Goal: Task Accomplishment & Management: Use online tool/utility

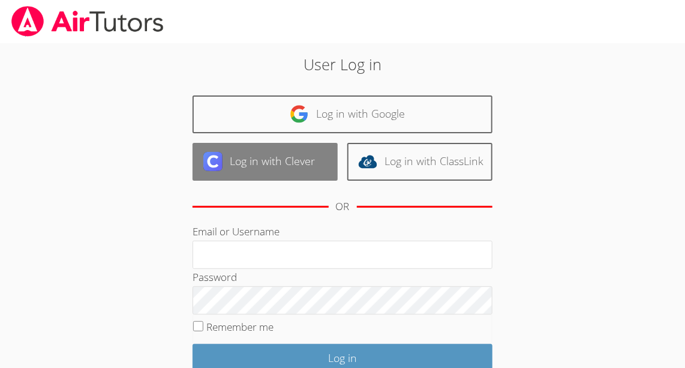
click at [316, 166] on link "Log in with Clever" at bounding box center [265, 162] width 145 height 38
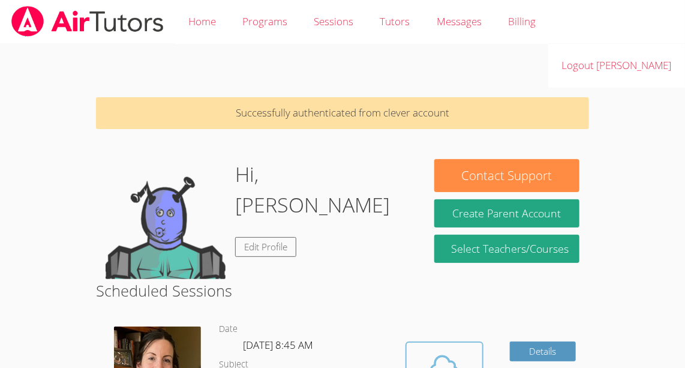
click at [441, 350] on icon at bounding box center [445, 367] width 34 height 34
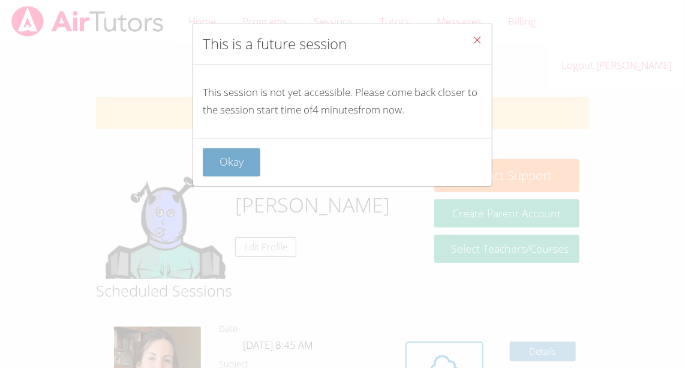
click at [238, 161] on button "Okay" at bounding box center [232, 162] width 58 height 28
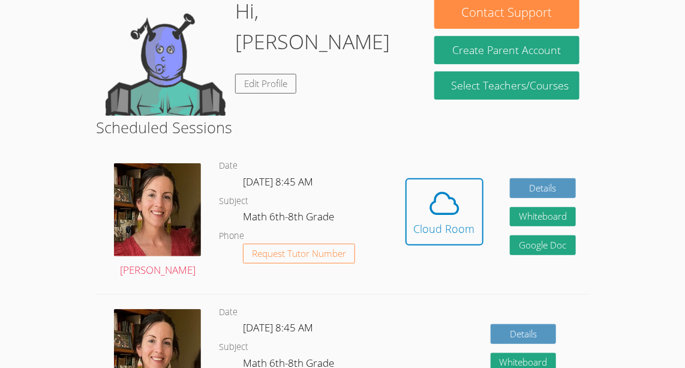
scroll to position [173, 0]
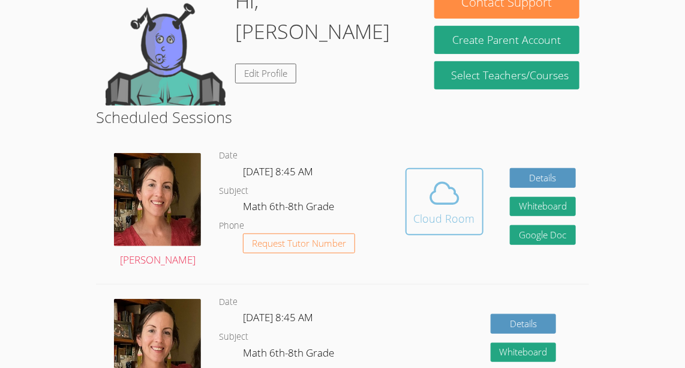
click at [415, 176] on span at bounding box center [444, 193] width 61 height 34
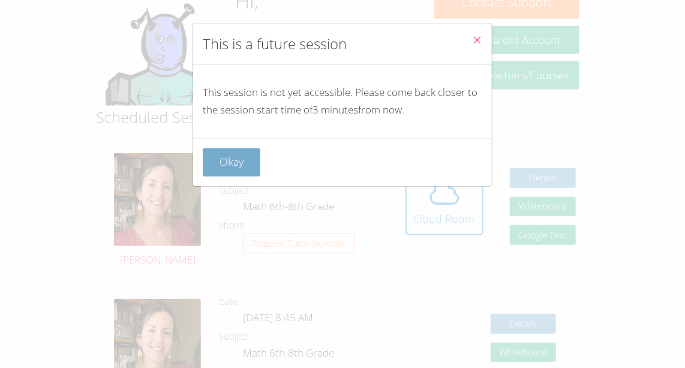
click at [235, 163] on button "Okay" at bounding box center [232, 162] width 58 height 28
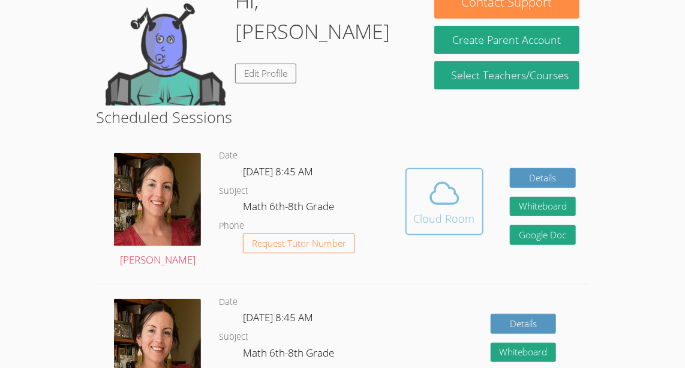
click at [443, 176] on icon at bounding box center [445, 193] width 34 height 34
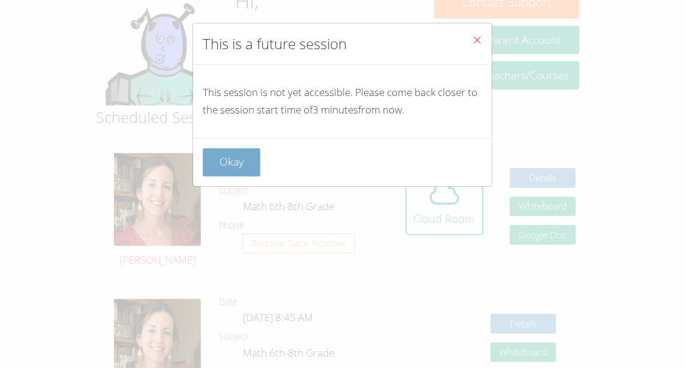
click at [233, 155] on button "Okay" at bounding box center [232, 162] width 58 height 28
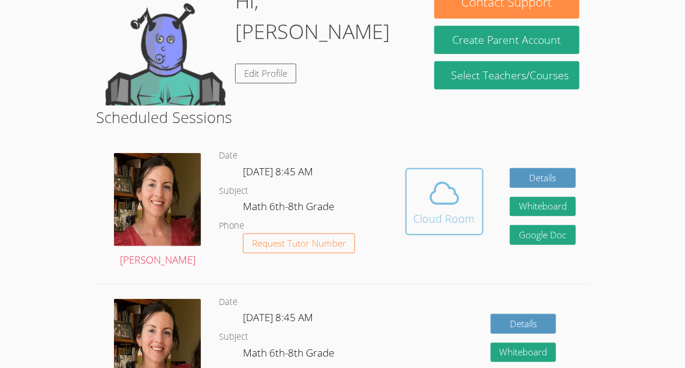
click at [411, 168] on button "Cloud Room" at bounding box center [445, 201] width 78 height 67
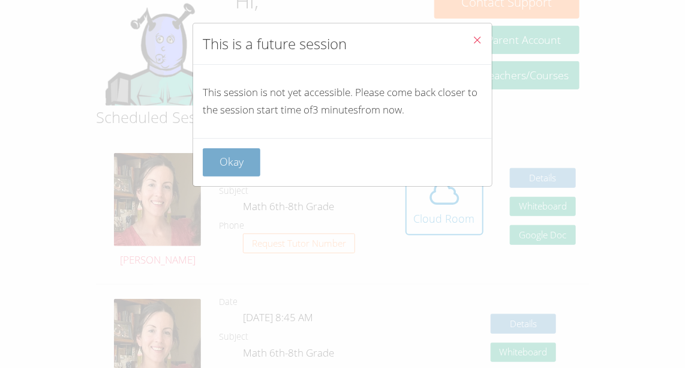
click at [246, 167] on button "Okay" at bounding box center [232, 162] width 58 height 28
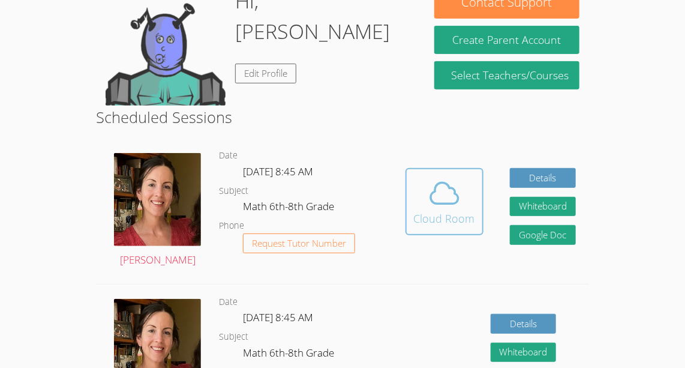
click at [428, 176] on icon at bounding box center [445, 193] width 34 height 34
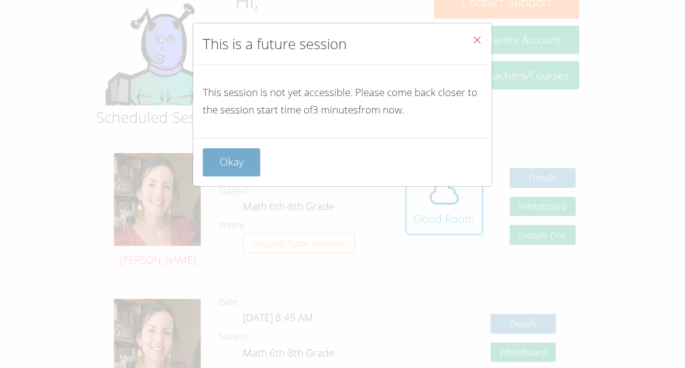
click at [226, 161] on button "Okay" at bounding box center [232, 162] width 58 height 28
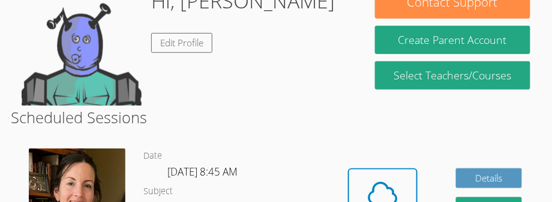
click at [512, 106] on h2 "Scheduled Sessions" at bounding box center [276, 117] width 530 height 23
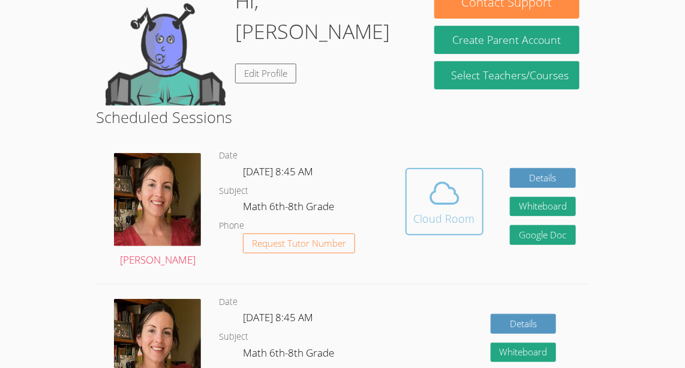
click at [449, 176] on icon at bounding box center [445, 193] width 34 height 34
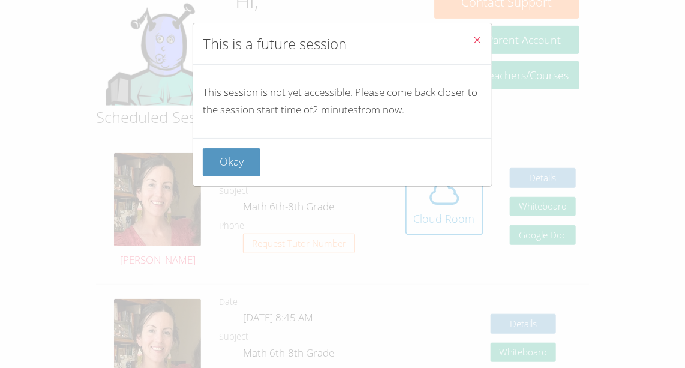
click at [472, 44] on icon "Close" at bounding box center [477, 40] width 10 height 10
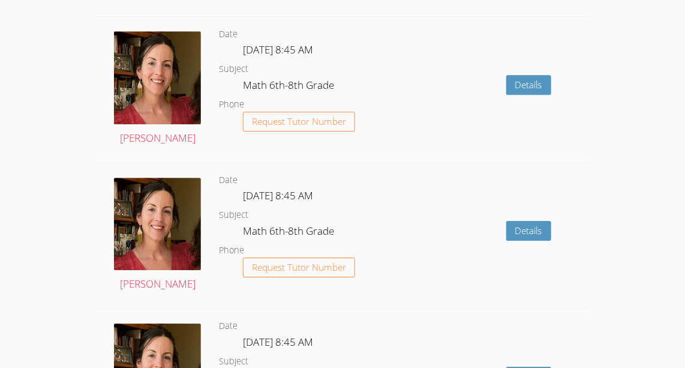
scroll to position [1169, 0]
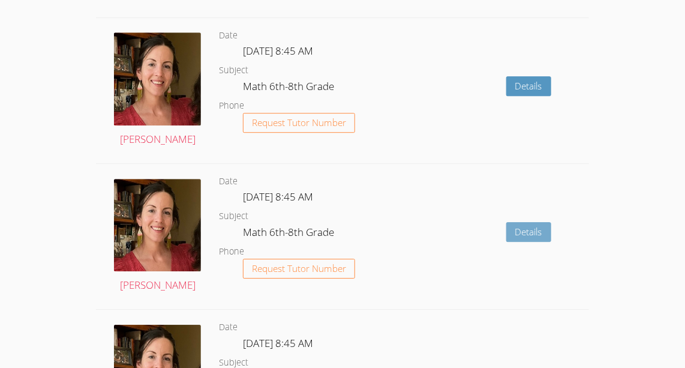
click at [535, 222] on link "Details" at bounding box center [528, 232] width 45 height 20
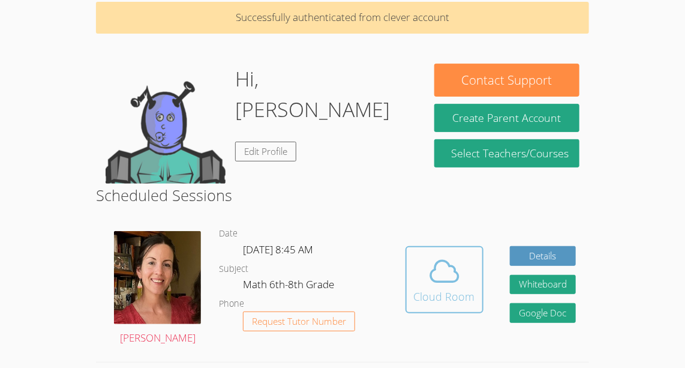
scroll to position [97, 0]
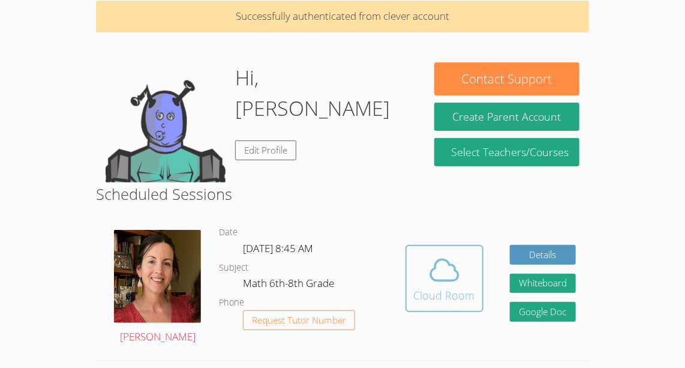
click at [455, 287] on div "Cloud Room" at bounding box center [444, 295] width 61 height 17
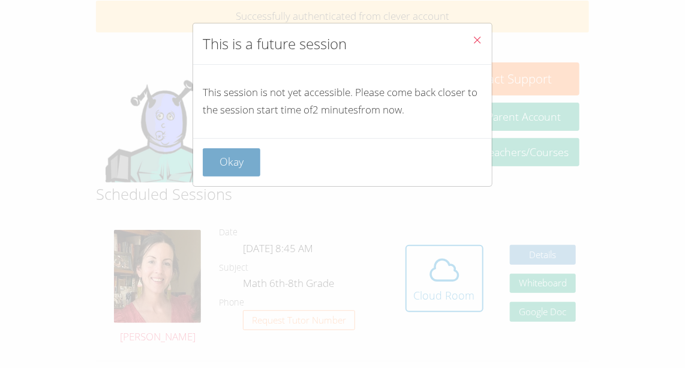
click at [253, 154] on button "Okay" at bounding box center [232, 162] width 58 height 28
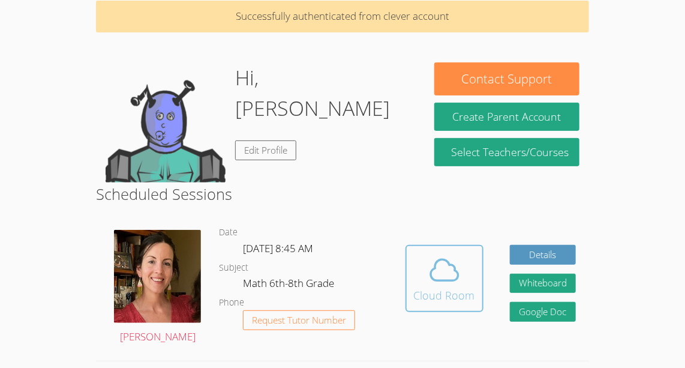
click at [430, 287] on div "Cloud Room" at bounding box center [444, 295] width 61 height 17
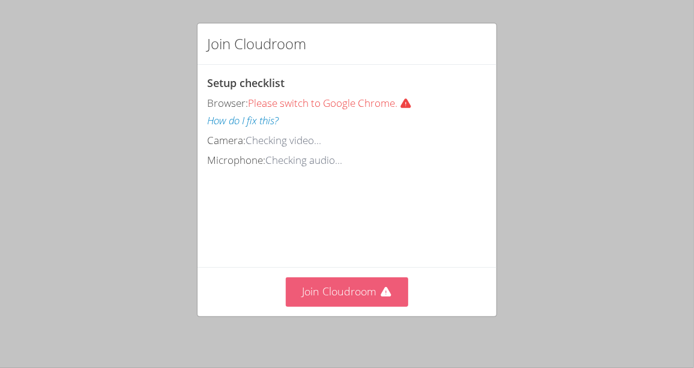
click at [311, 280] on button "Join Cloudroom" at bounding box center [347, 291] width 123 height 29
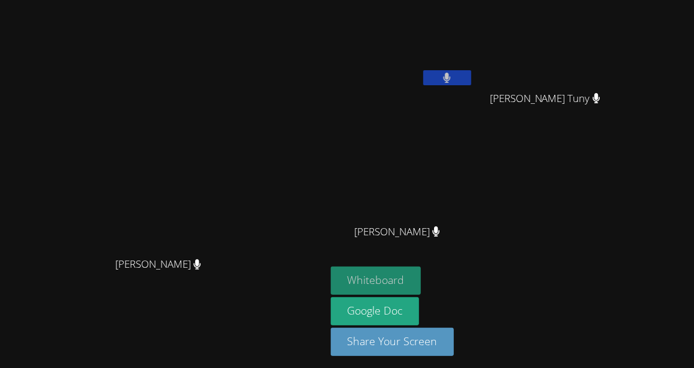
click at [421, 269] on button "Whiteboard" at bounding box center [376, 280] width 91 height 28
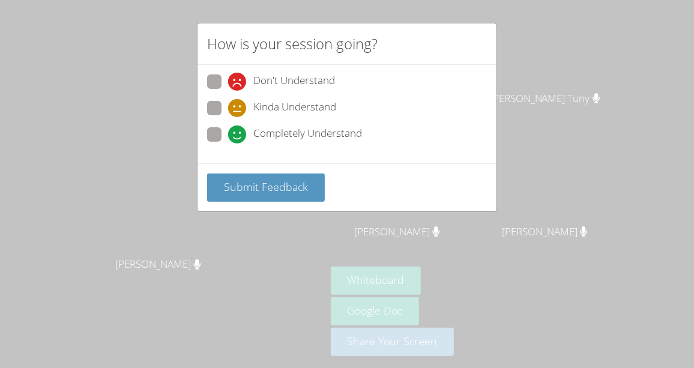
click at [302, 136] on span "Completely Understand" at bounding box center [307, 134] width 109 height 18
click at [238, 136] on input "Completely Understand" at bounding box center [233, 132] width 10 height 10
radio input "true"
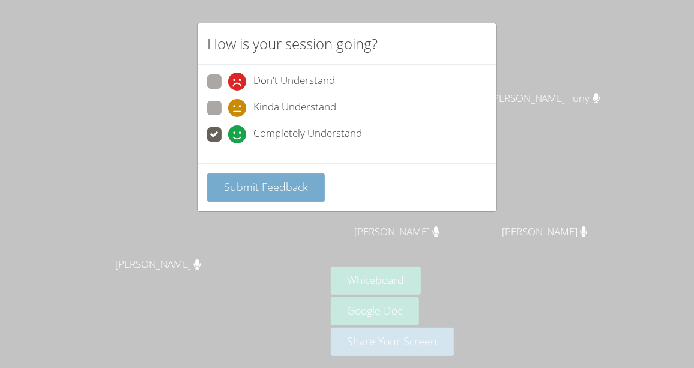
click at [293, 173] on button "Submit Feedback" at bounding box center [266, 187] width 118 height 28
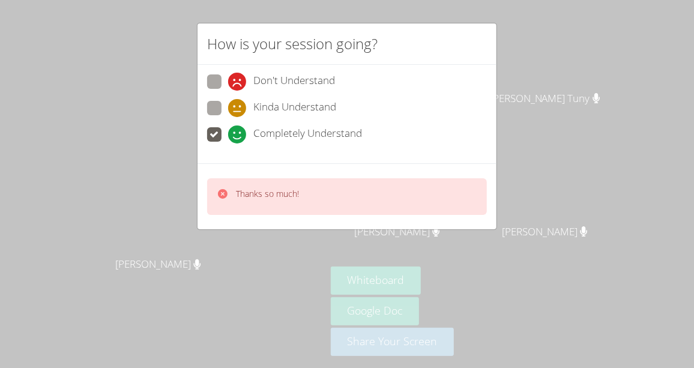
click at [223, 190] on icon at bounding box center [223, 194] width 10 height 10
